Goal: Task Accomplishment & Management: Use online tool/utility

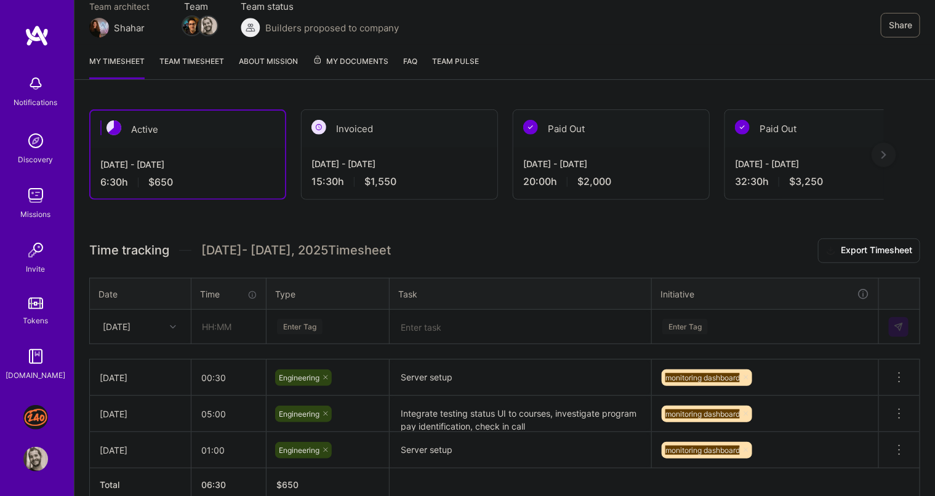
scroll to position [179, 0]
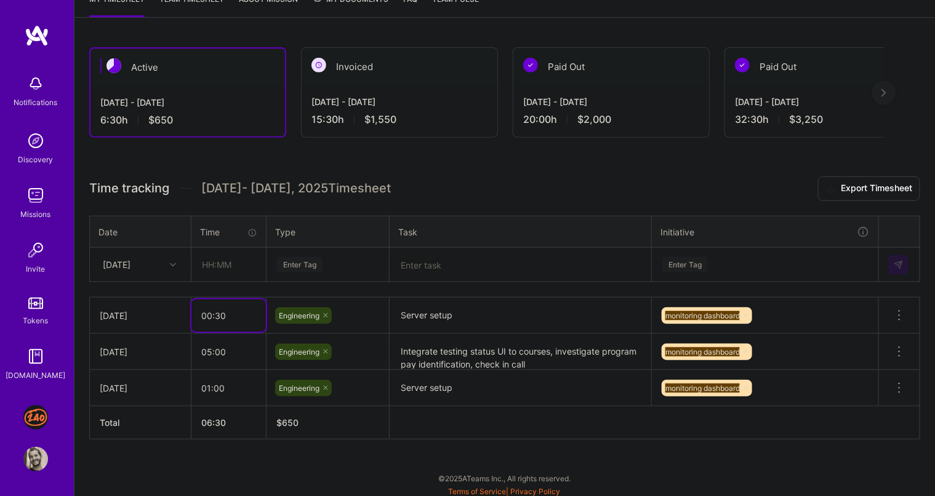
click at [234, 309] on input "00:30" at bounding box center [228, 316] width 74 height 33
type input "01:00"
click at [562, 194] on h3 "Time tracking [DATE] - [DATE] Timesheet Export Timesheet" at bounding box center [504, 189] width 831 height 25
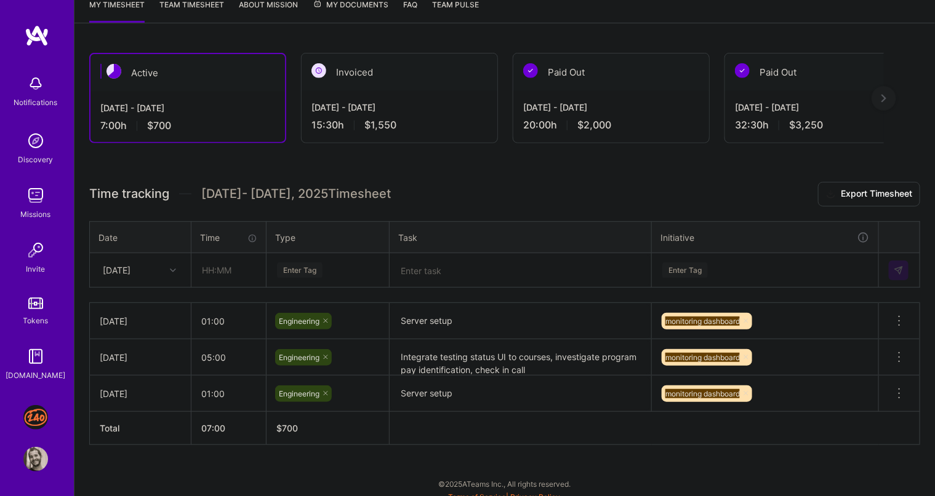
scroll to position [171, 0]
